Goal: Information Seeking & Learning: Understand process/instructions

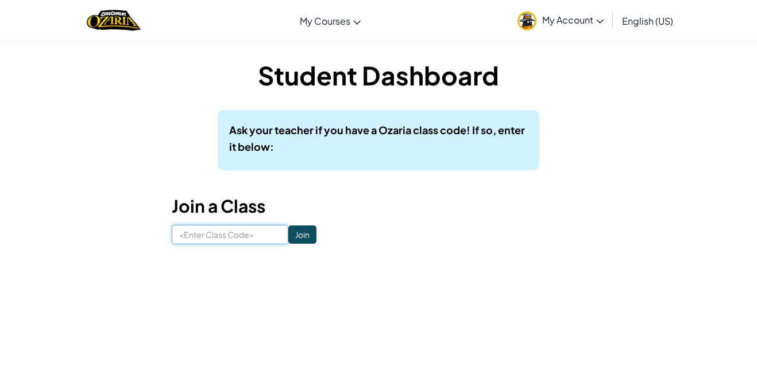
click at [244, 238] on input at bounding box center [230, 235] width 117 height 20
type input "Heavymoonbox"
click input "Join" at bounding box center [302, 235] width 28 height 18
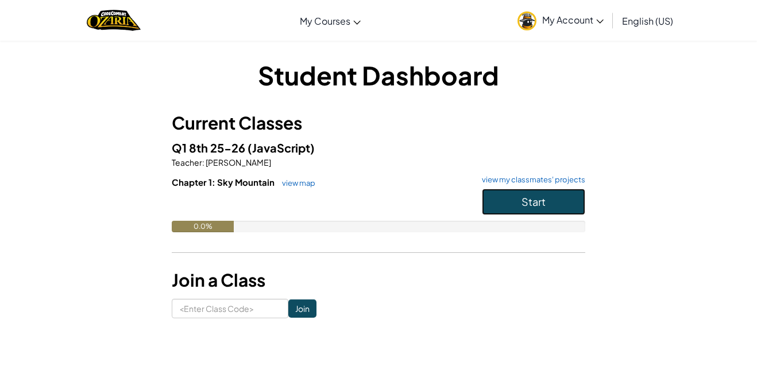
click at [517, 194] on button "Start" at bounding box center [533, 202] width 103 height 26
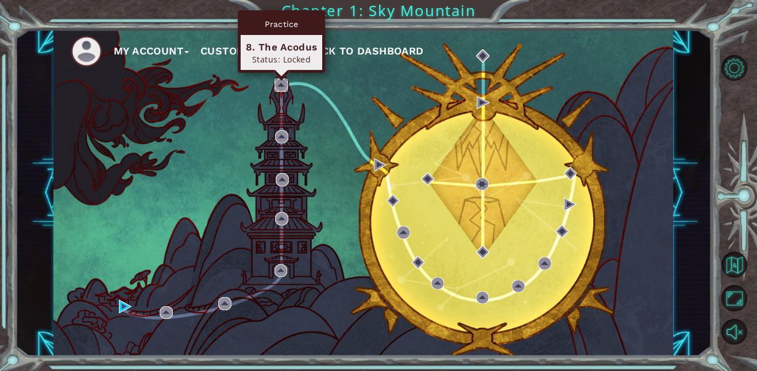
click at [284, 90] on img at bounding box center [280, 85] width 13 height 13
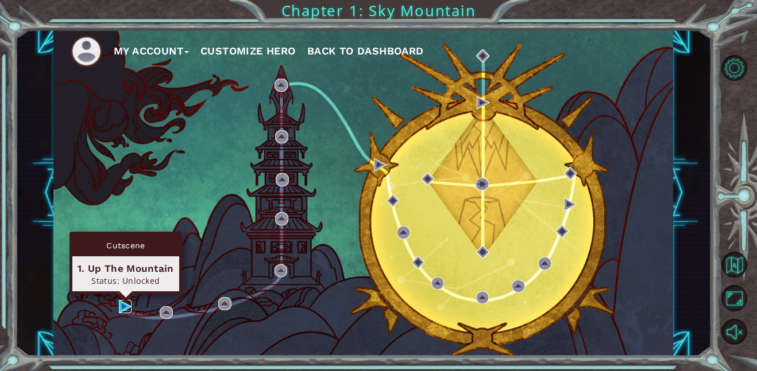
click at [126, 309] on img at bounding box center [125, 306] width 13 height 13
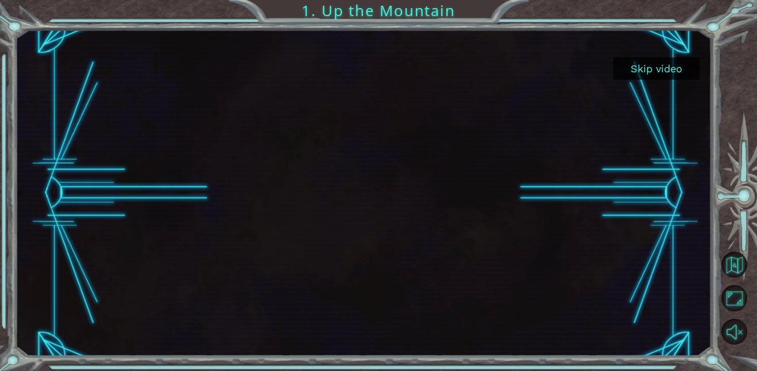
click at [643, 71] on button "Skip video" at bounding box center [656, 68] width 86 height 22
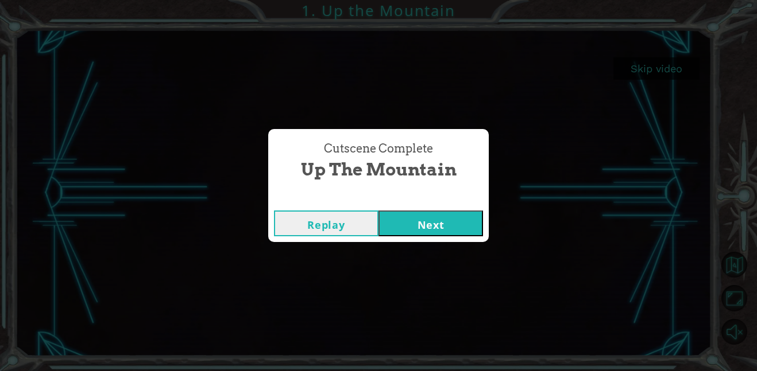
click at [468, 214] on button "Next" at bounding box center [430, 224] width 104 height 26
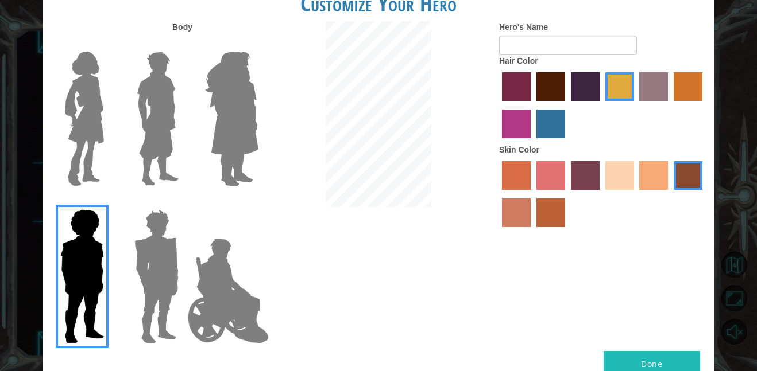
click at [522, 101] on div at bounding box center [602, 106] width 207 height 75
click at [517, 84] on label "paprika hair color" at bounding box center [516, 86] width 29 height 29
click at [498, 105] on input "paprika hair color" at bounding box center [498, 105] width 0 height 0
click at [255, 312] on img at bounding box center [228, 291] width 90 height 115
click at [258, 202] on input "Hero Jamie" at bounding box center [258, 202] width 0 height 0
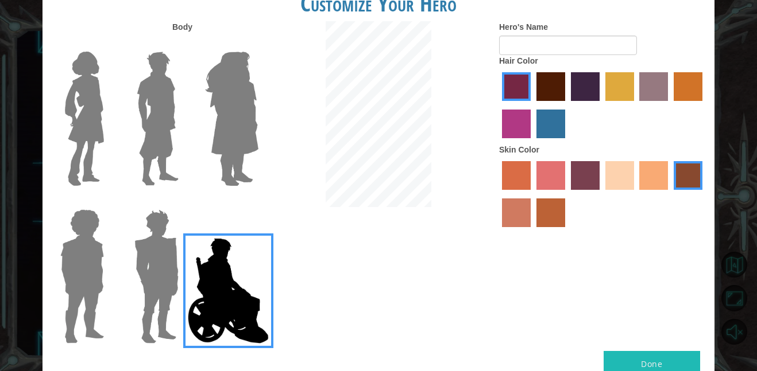
click at [49, 249] on div at bounding box center [79, 272] width 75 height 158
click at [52, 249] on label at bounding box center [79, 277] width 57 height 144
click at [109, 202] on input "Hero Steven" at bounding box center [109, 202] width 0 height 0
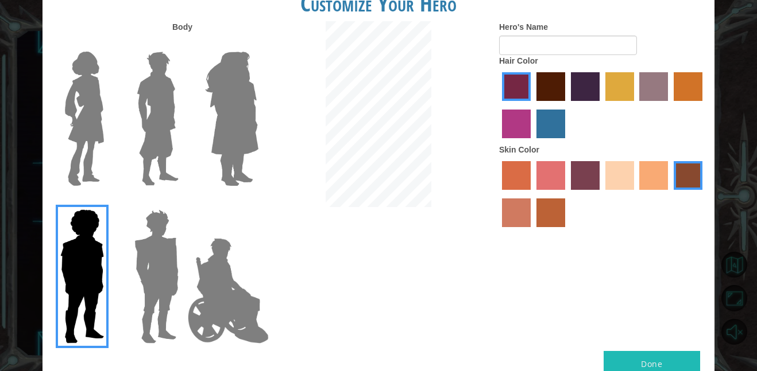
click at [226, 111] on img at bounding box center [231, 119] width 63 height 144
click at [258, 44] on input "Hero Amethyst" at bounding box center [258, 44] width 0 height 0
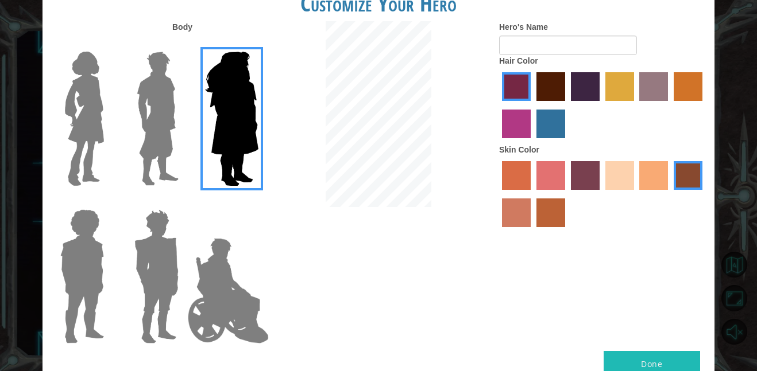
click at [160, 112] on img at bounding box center [157, 119] width 51 height 144
click at [183, 44] on input "Hero Lars" at bounding box center [183, 44] width 0 height 0
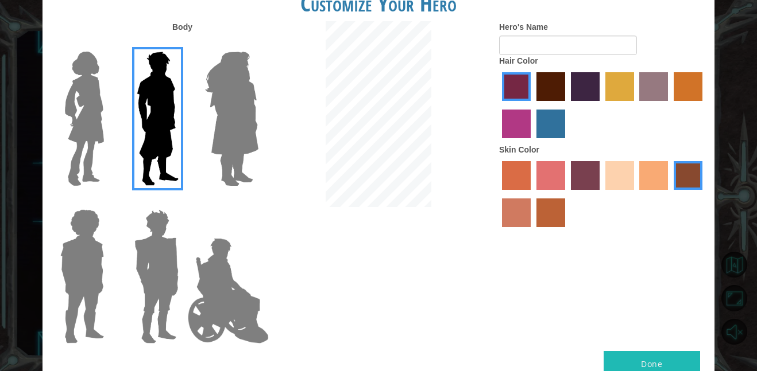
click at [553, 96] on label "maroon hair color" at bounding box center [550, 86] width 29 height 29
click at [532, 105] on input "maroon hair color" at bounding box center [532, 105] width 0 height 0
click at [518, 177] on label "sorbus skin color" at bounding box center [516, 175] width 29 height 29
click at [498, 194] on input "sorbus skin color" at bounding box center [498, 194] width 0 height 0
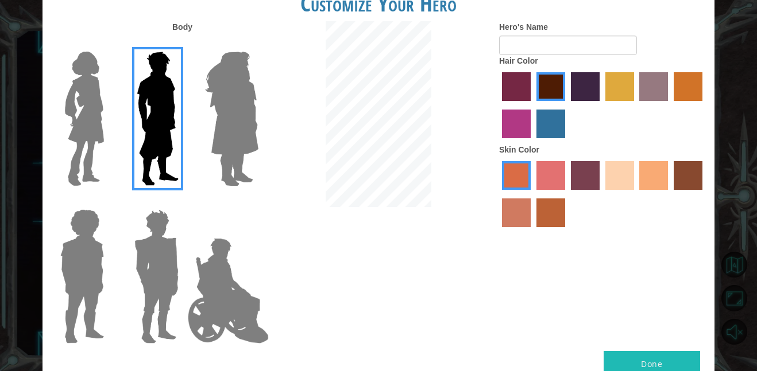
click at [603, 180] on div at bounding box center [602, 195] width 207 height 75
click at [608, 184] on label "sandy beach skin color" at bounding box center [619, 175] width 29 height 29
click at [601, 194] on input "sandy beach skin color" at bounding box center [601, 194] width 0 height 0
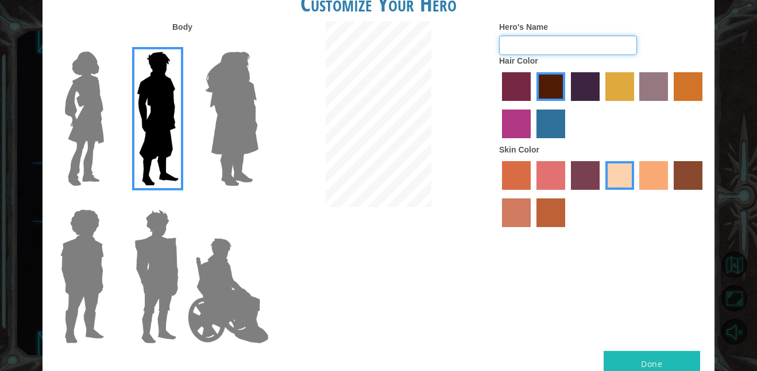
click at [563, 45] on input "Hero's Name" at bounding box center [568, 46] width 138 height 20
type input "i"
type input "im so neiche"
click at [652, 367] on button "Done" at bounding box center [651, 364] width 96 height 26
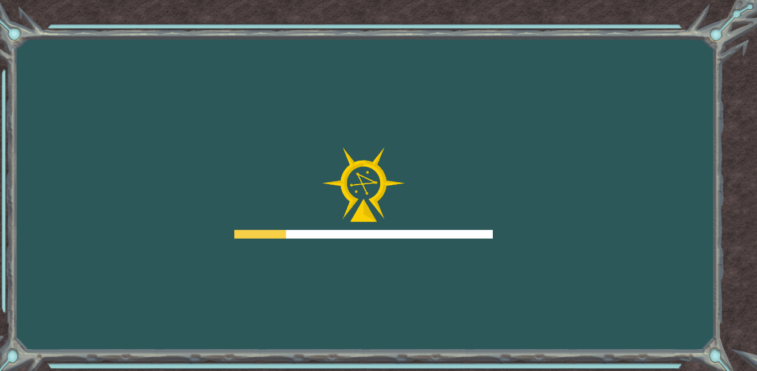
click at [382, 237] on div at bounding box center [363, 234] width 258 height 9
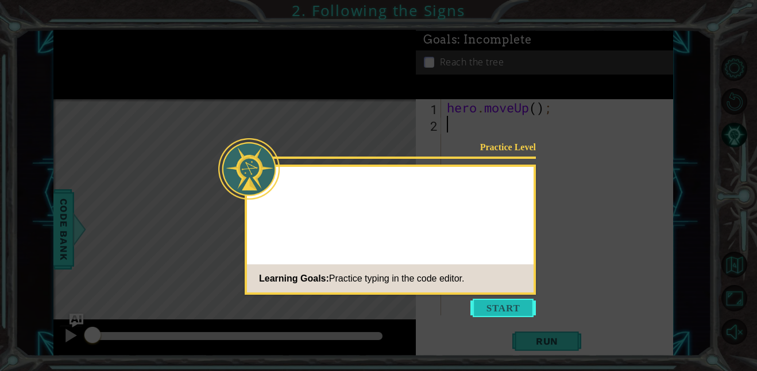
click at [503, 308] on button "Start" at bounding box center [502, 308] width 65 height 18
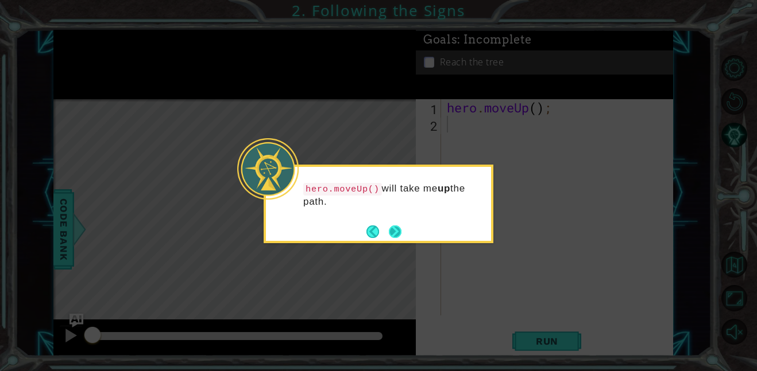
click at [393, 238] on button "Next" at bounding box center [395, 232] width 13 height 13
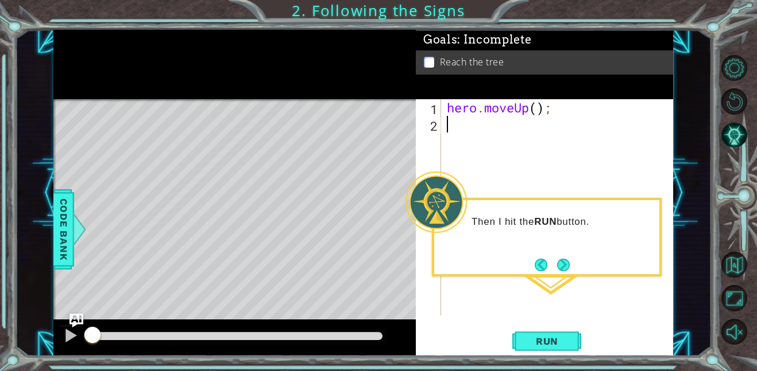
click at [623, 350] on div "Run" at bounding box center [546, 341] width 257 height 26
click at [586, 340] on div "Run" at bounding box center [546, 341] width 257 height 26
click at [545, 344] on span "Run" at bounding box center [546, 341] width 45 height 11
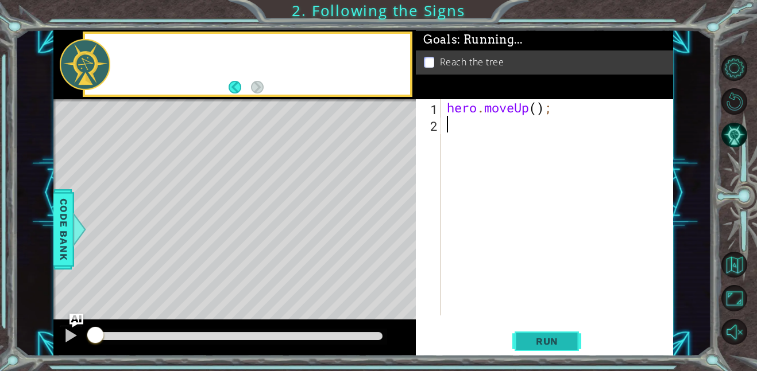
type textarea "hero.moveUp();"
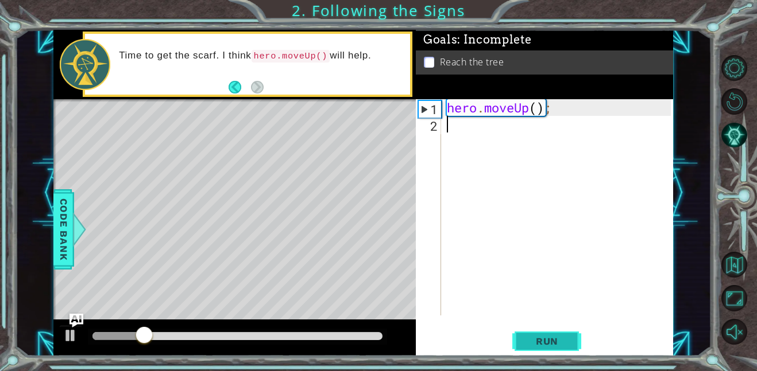
type textarea "hero.moveUp();"
click at [540, 340] on span "Run" at bounding box center [546, 341] width 45 height 11
click at [462, 153] on div "hero . moveUp ( ) ;" at bounding box center [560, 224] width 232 height 250
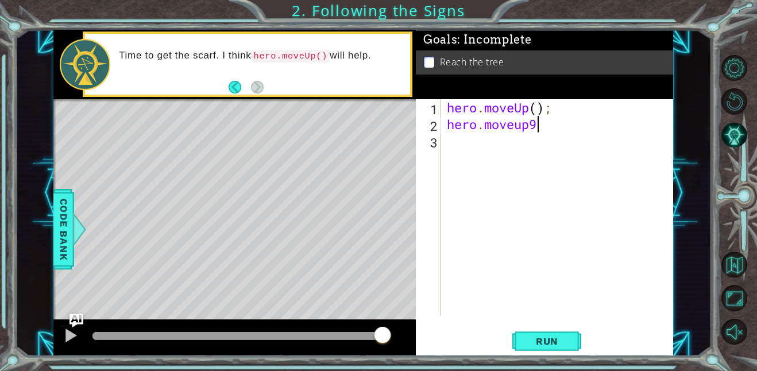
scroll to position [0, 3]
type textarea "hero.moveup()"
click at [551, 347] on span "Run" at bounding box center [546, 341] width 45 height 11
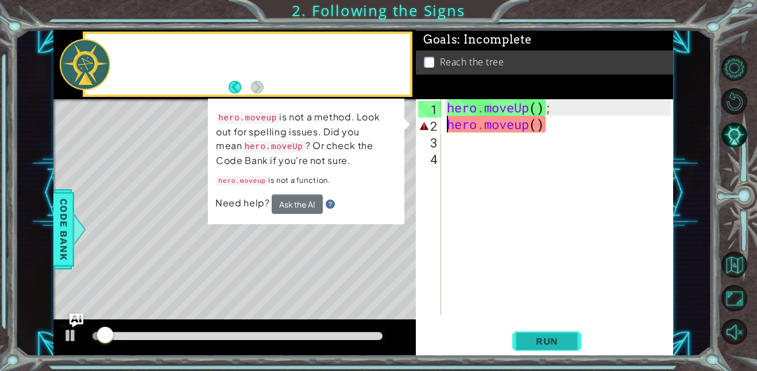
type textarea "hero.moveup()"
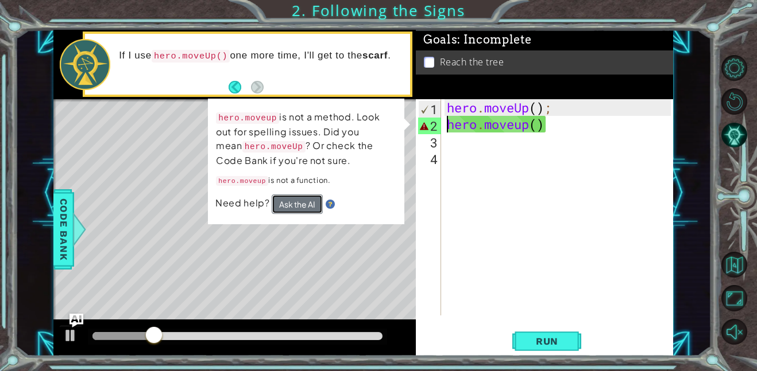
click at [275, 204] on button "Ask the AI" at bounding box center [297, 205] width 51 height 20
